Goal: Navigation & Orientation: Go to known website

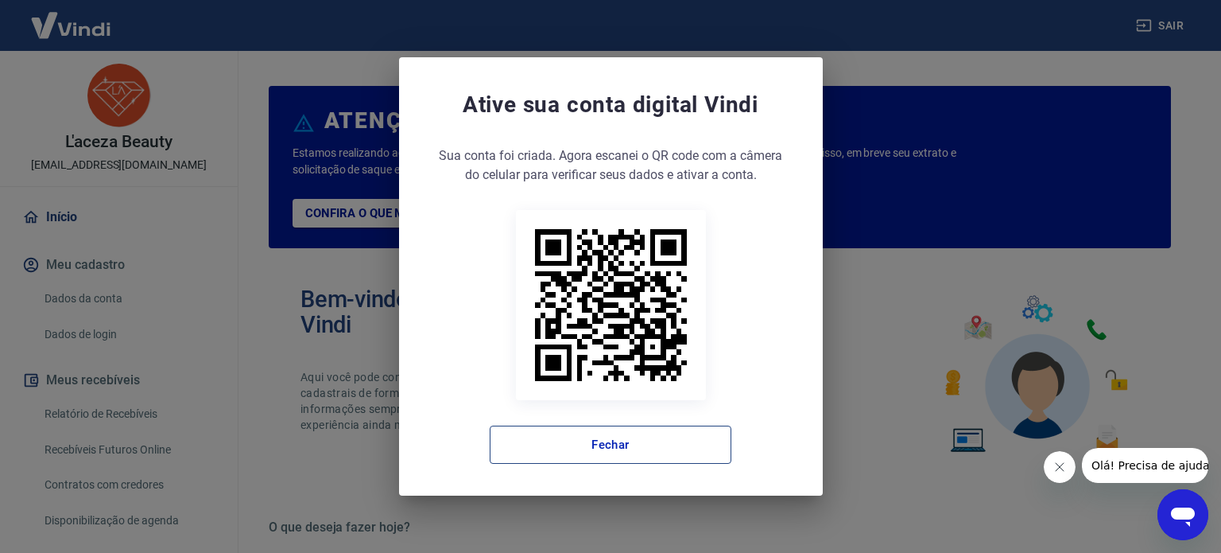
click at [675, 447] on button "Fechar" at bounding box center [611, 444] width 242 height 38
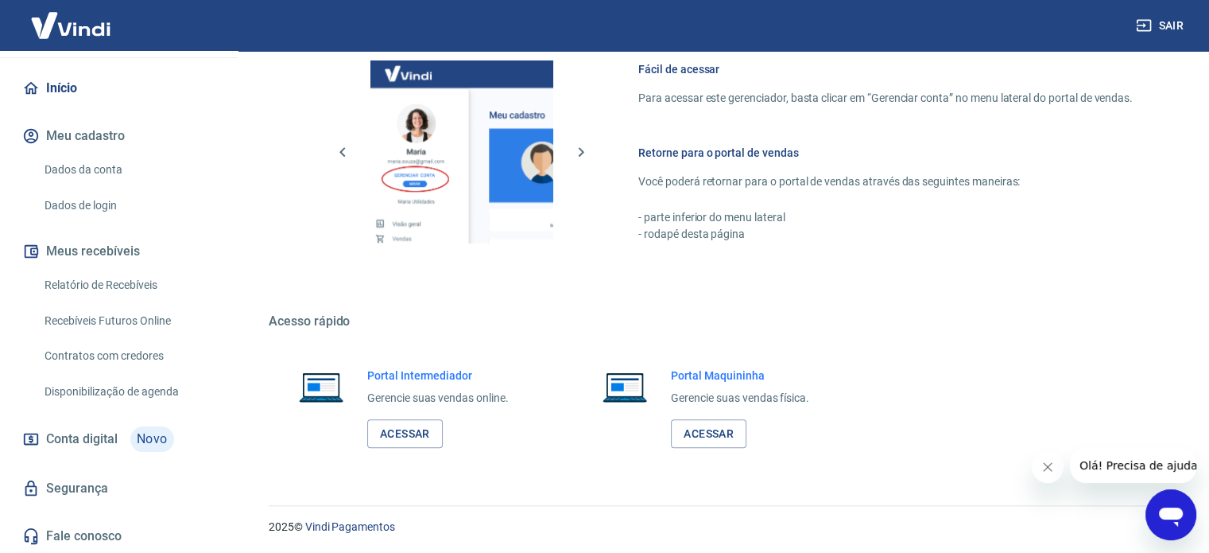
scroll to position [868, 0]
click at [398, 432] on link "Acessar" at bounding box center [405, 432] width 76 height 29
